Goal: Task Accomplishment & Management: Manage account settings

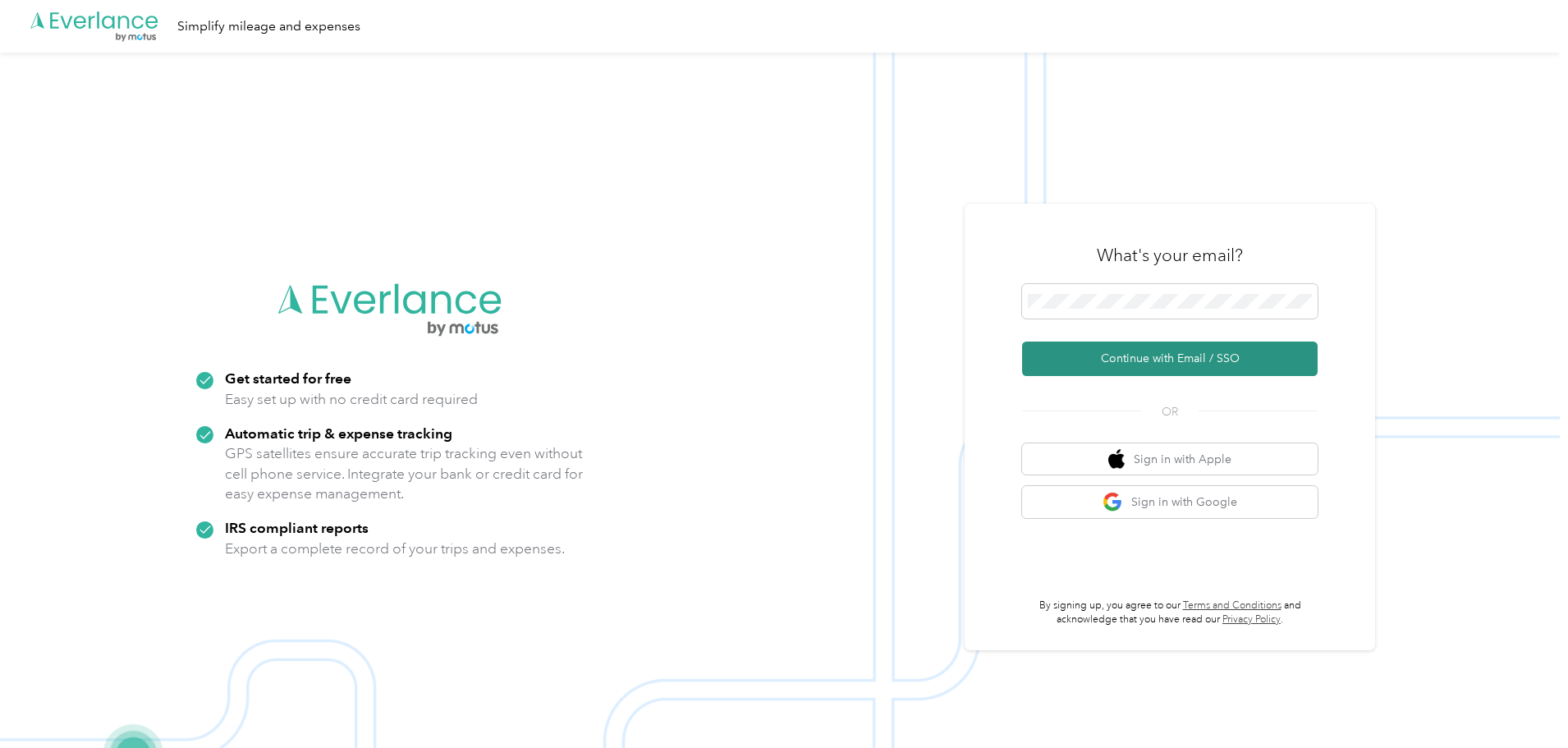
click at [1171, 356] on button "Continue with Email / SSO" at bounding box center [1169, 358] width 295 height 34
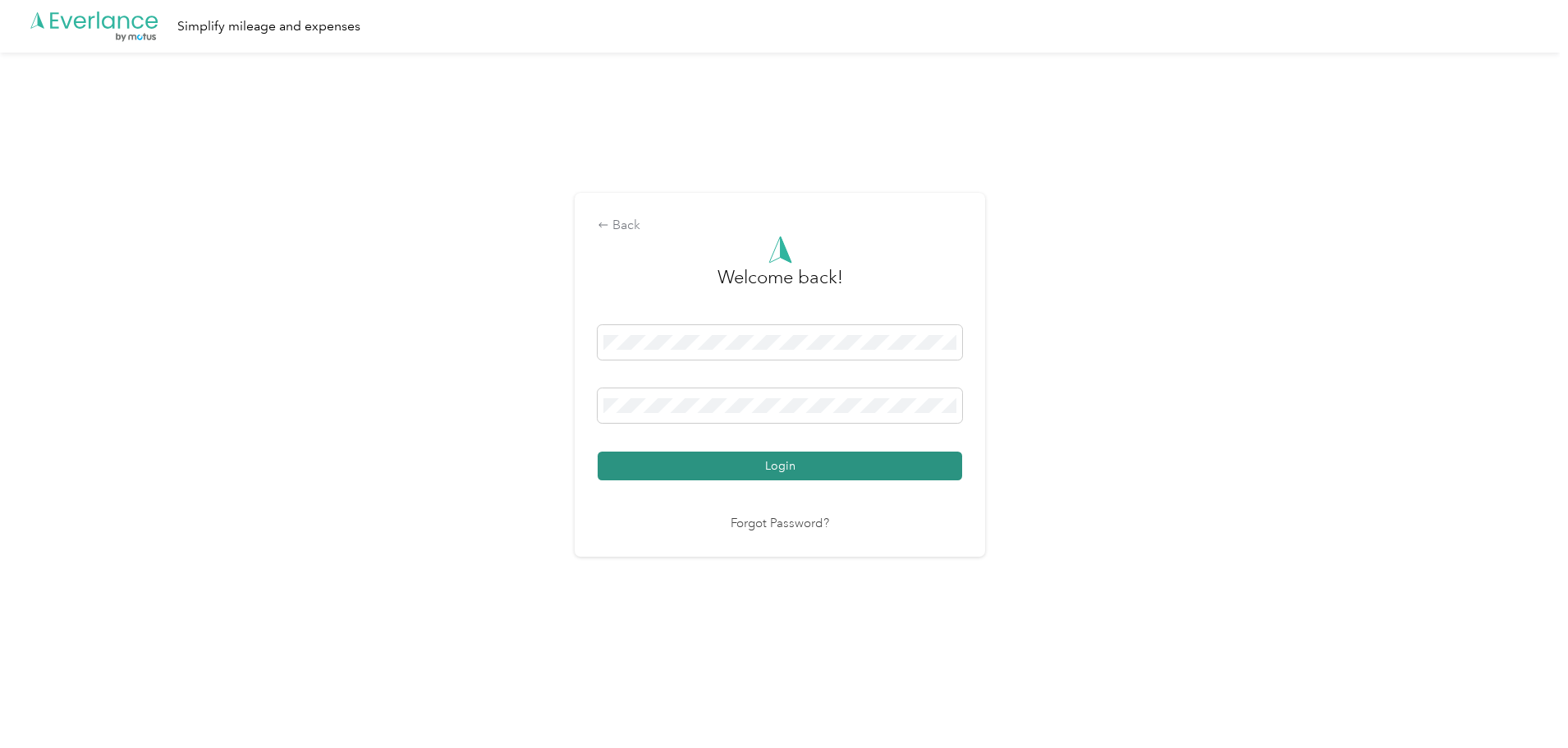
click at [801, 459] on button "Login" at bounding box center [780, 465] width 365 height 28
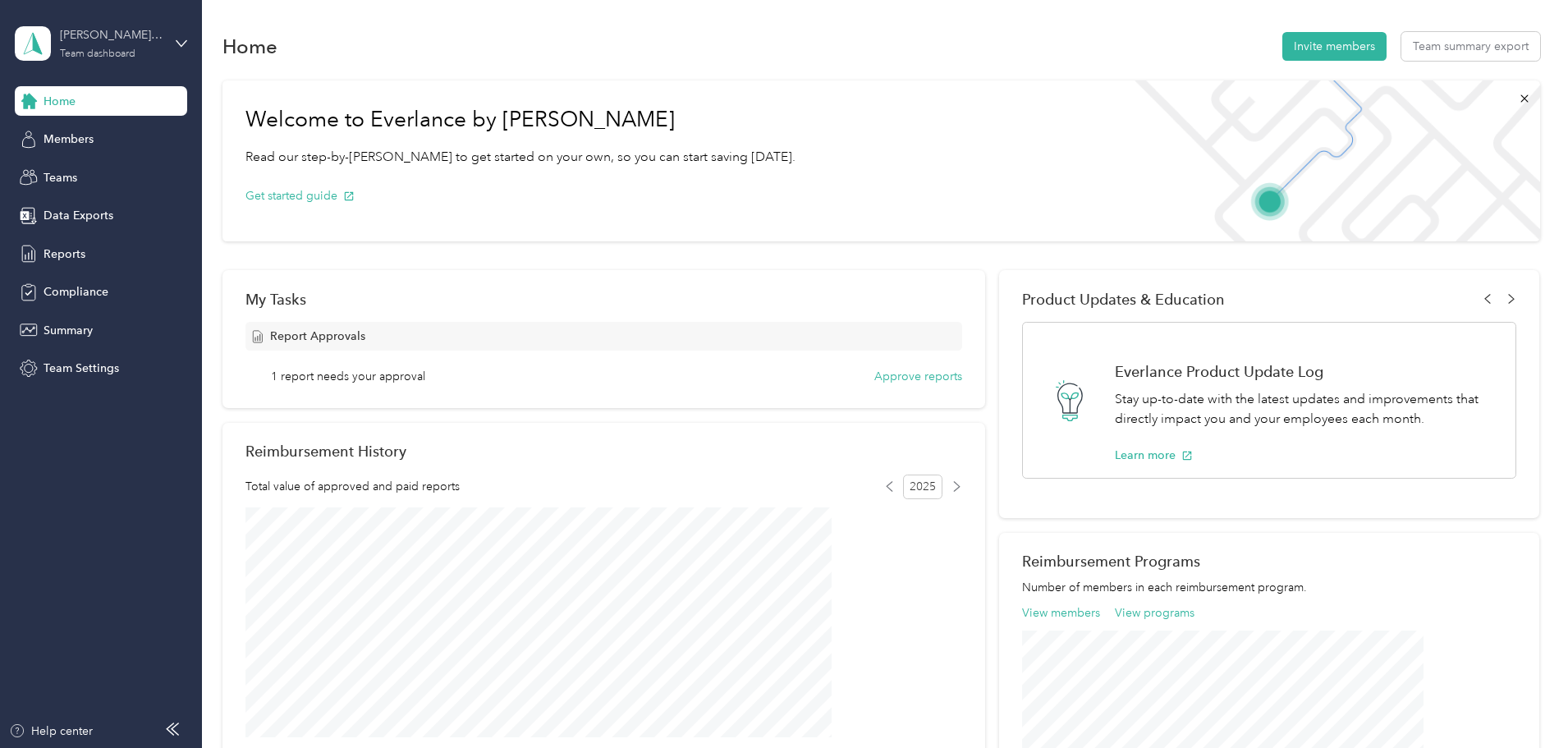
click at [123, 47] on div "[PERSON_NAME]'s Team Team dashboard" at bounding box center [110, 43] width 102 height 33
click at [98, 138] on div "Team dashboard" at bounding box center [74, 136] width 91 height 18
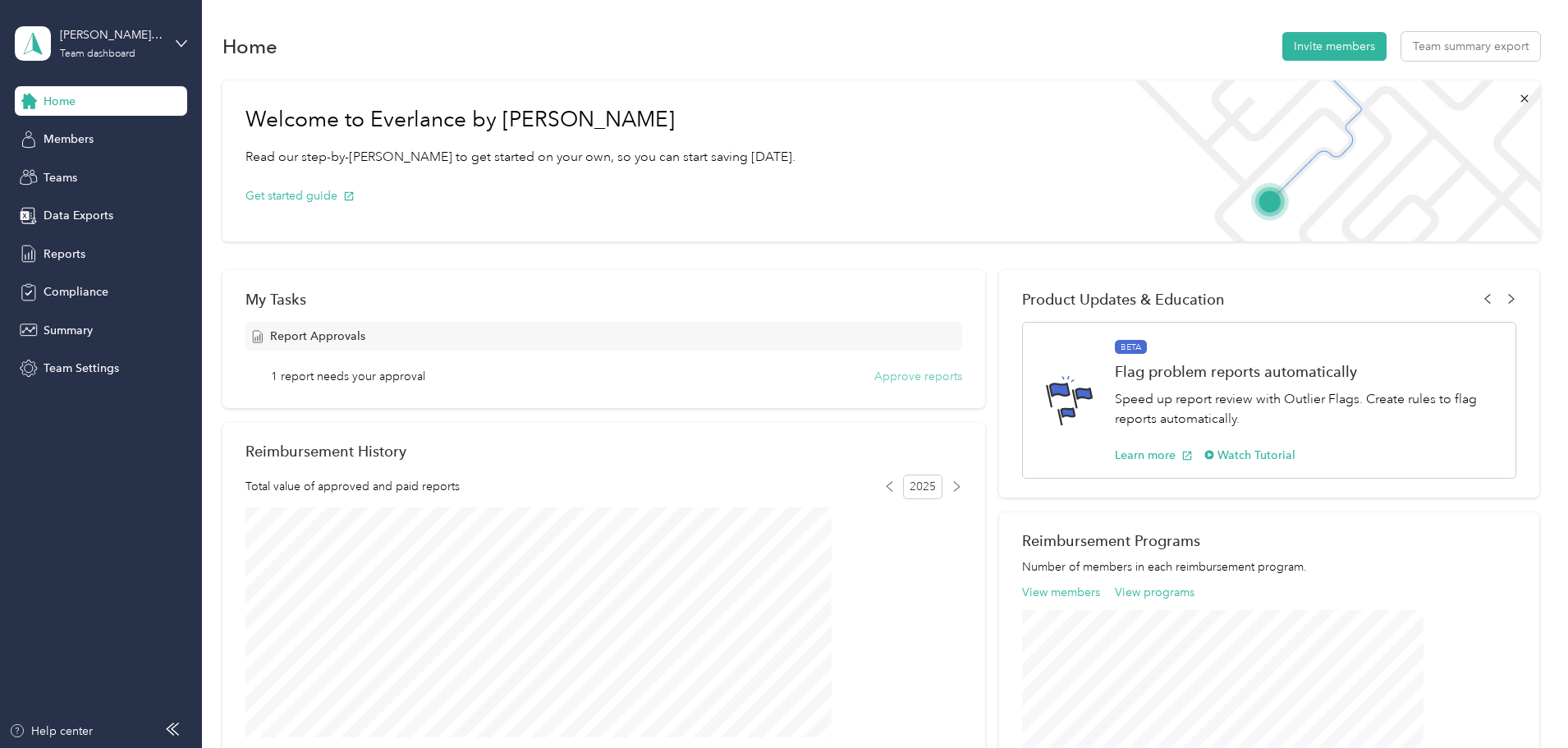
click at [907, 376] on button "Approve reports" at bounding box center [919, 376] width 88 height 18
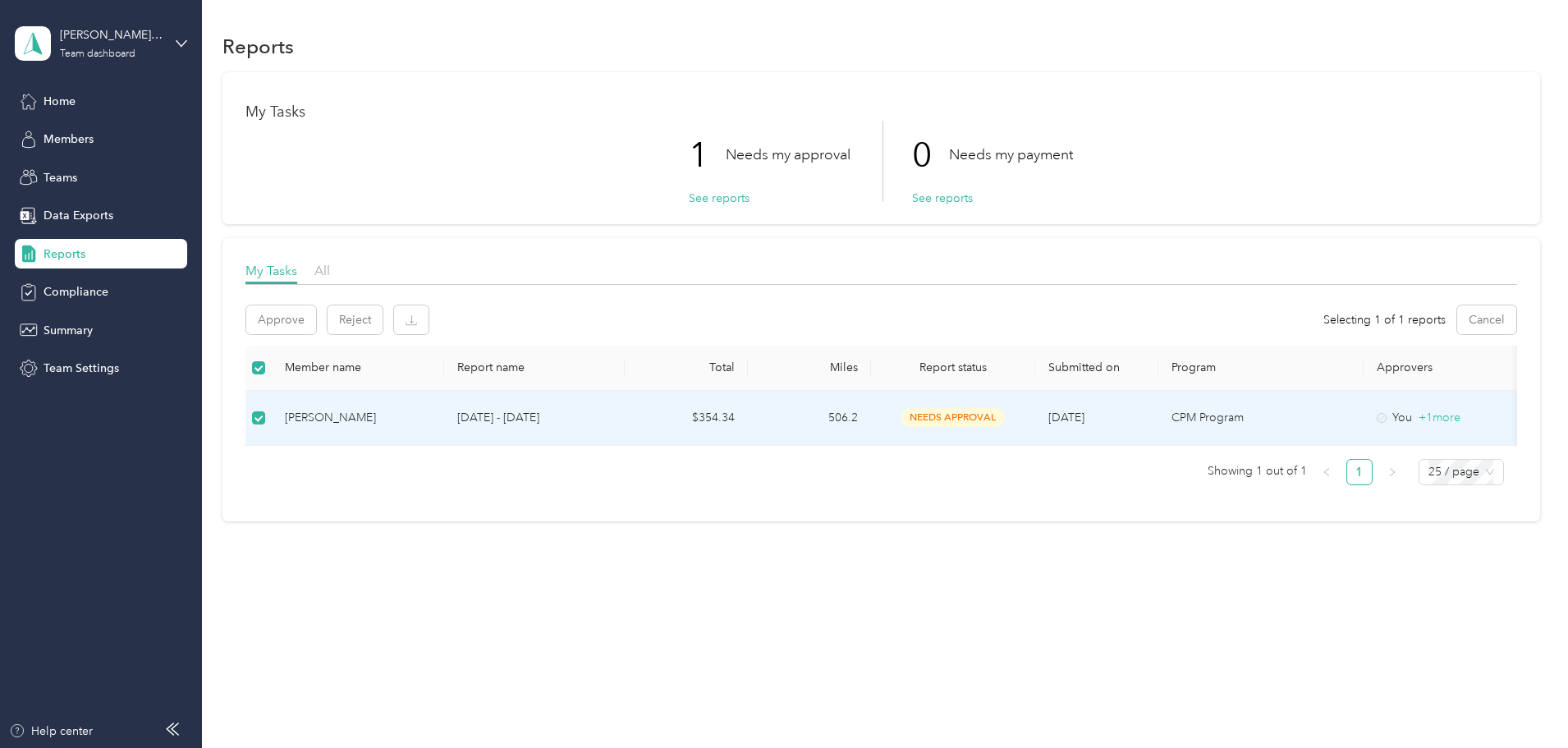
click at [611, 418] on p "[DATE] - [DATE]" at bounding box center [534, 417] width 154 height 19
click at [316, 316] on button "Approve" at bounding box center [282, 319] width 70 height 28
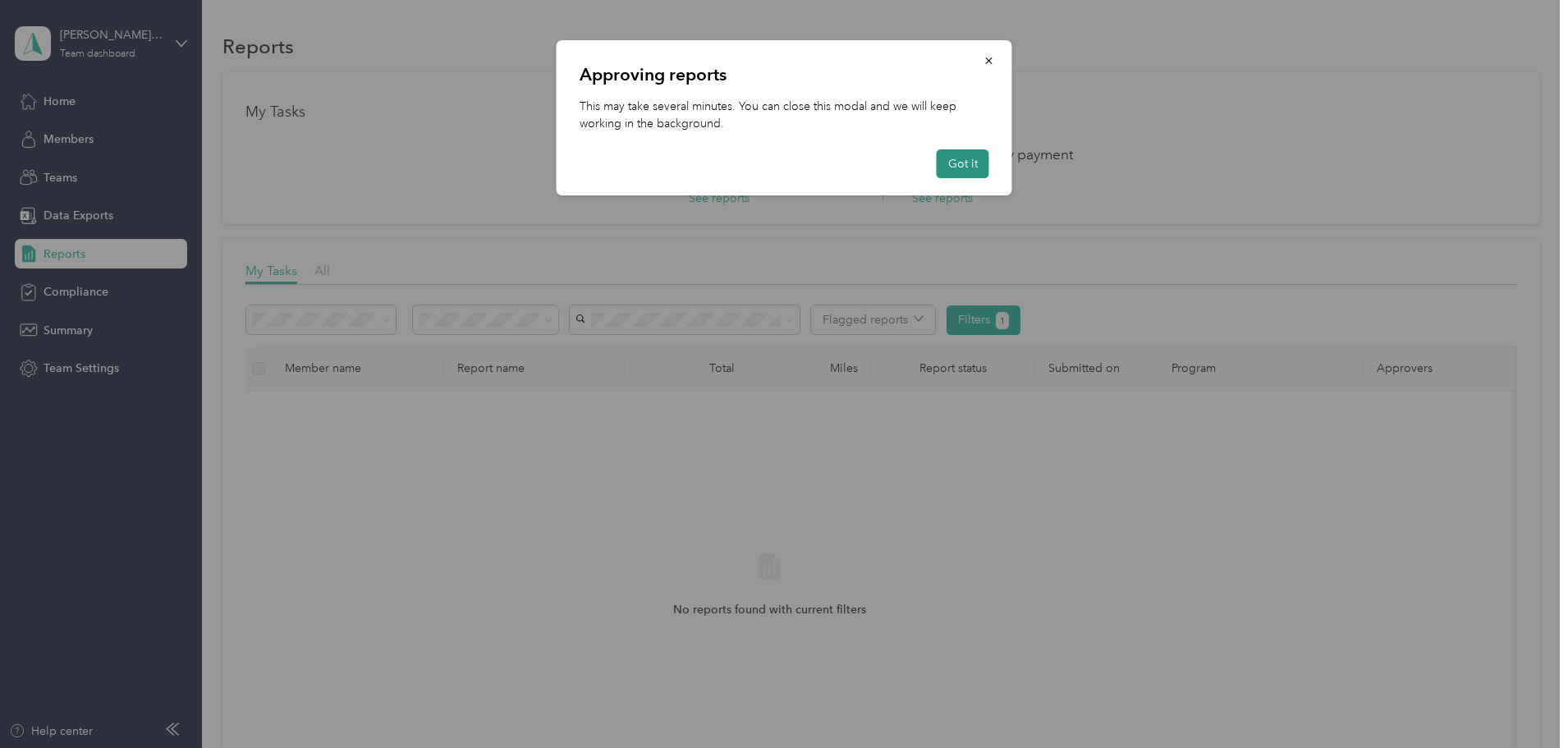
click at [959, 162] on button "Got it" at bounding box center [963, 163] width 53 height 28
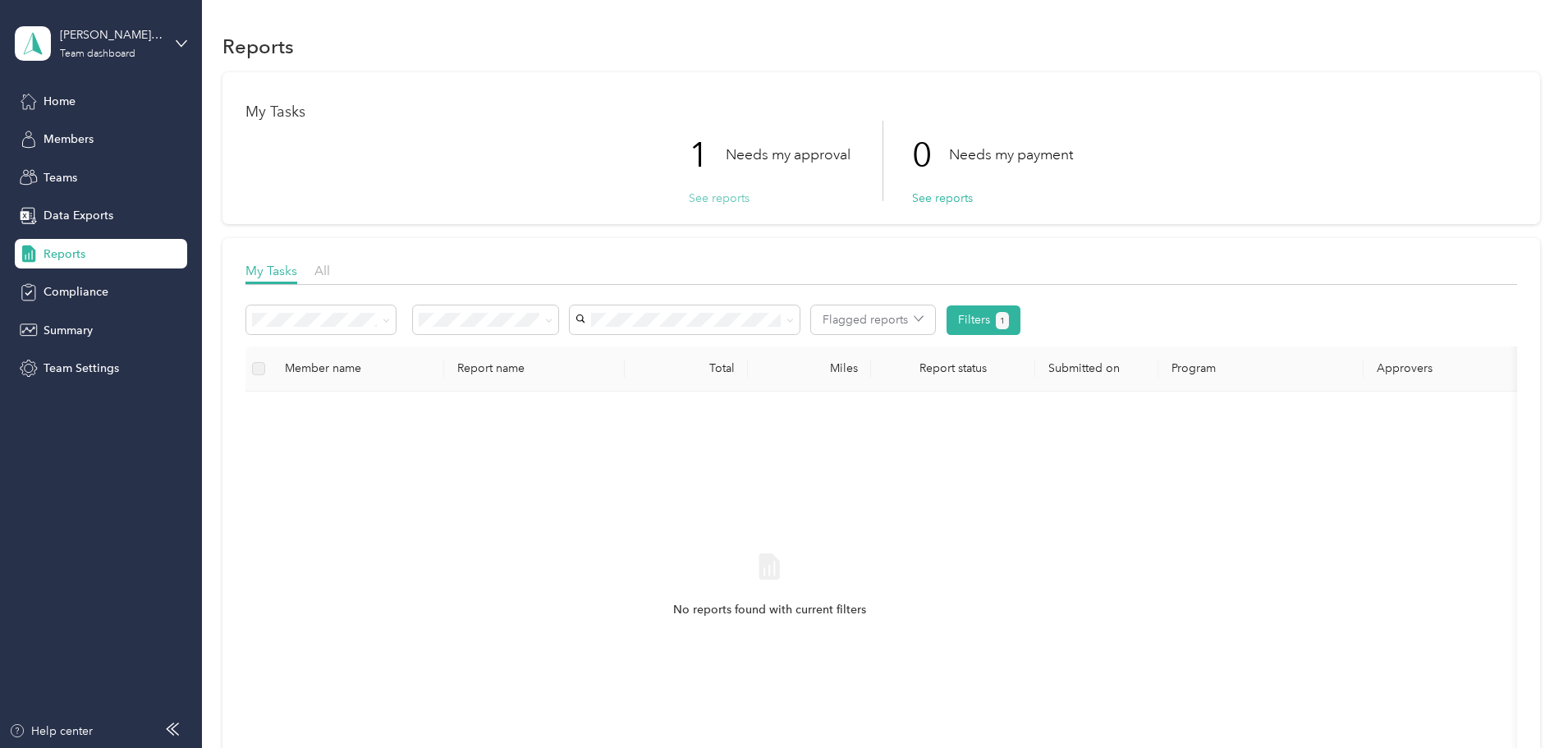
click at [725, 197] on button "See reports" at bounding box center [719, 198] width 60 height 18
